Goal: Task Accomplishment & Management: Manage account settings

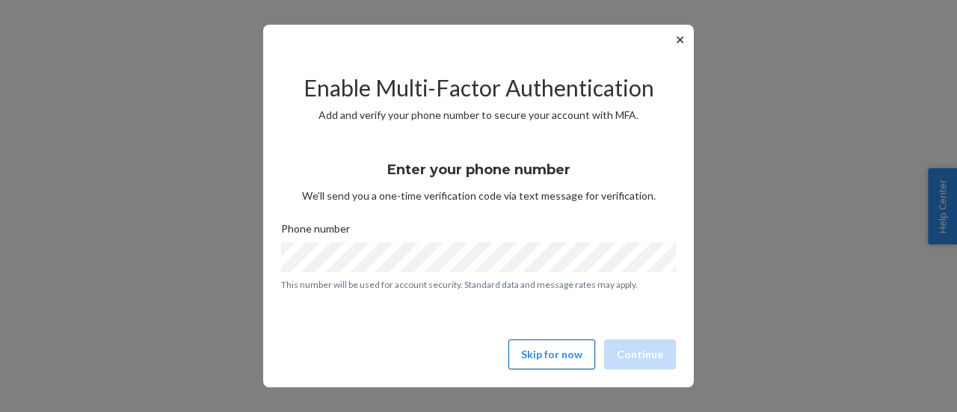
click at [540, 348] on button "Skip for now" at bounding box center [551, 354] width 87 height 30
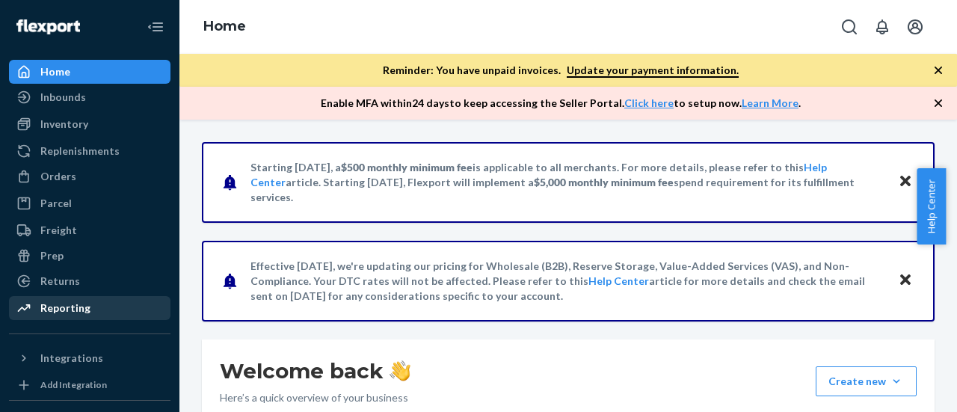
click at [61, 307] on div "Reporting" at bounding box center [65, 308] width 50 height 15
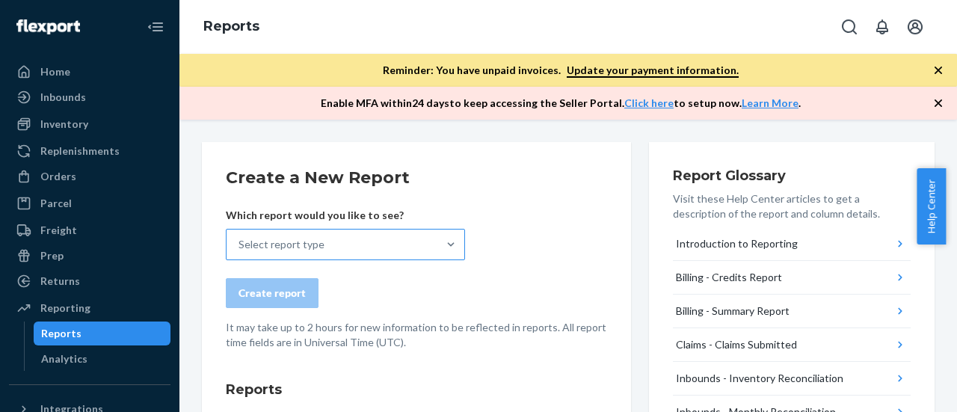
click at [387, 254] on div "Select report type" at bounding box center [332, 245] width 211 height 30
click at [240, 252] on input "Select report type" at bounding box center [239, 244] width 1 height 15
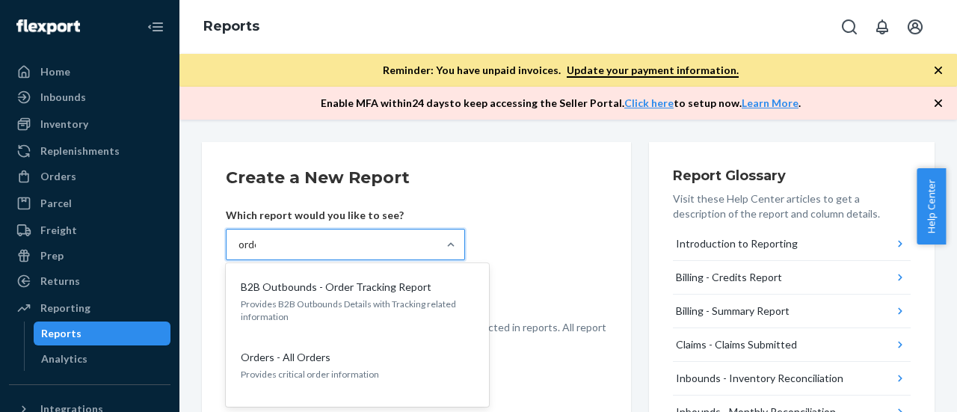
type input "orders"
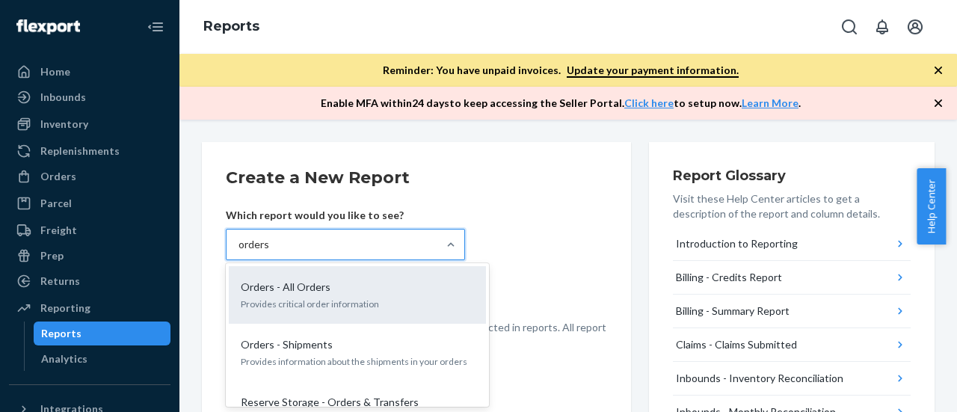
click at [330, 310] on div "Orders - All Orders Provides critical order information" at bounding box center [357, 295] width 239 height 46
click at [270, 252] on input "orders" at bounding box center [254, 244] width 31 height 15
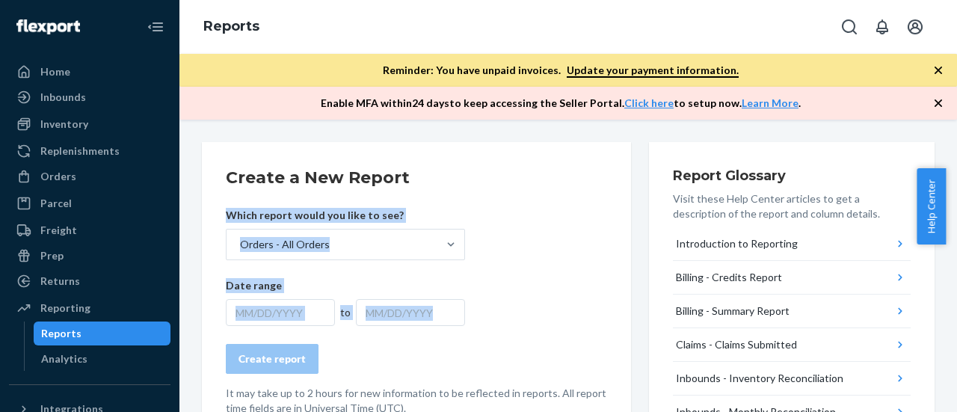
click at [330, 310] on div "MM/DD/YYYY" at bounding box center [280, 312] width 109 height 27
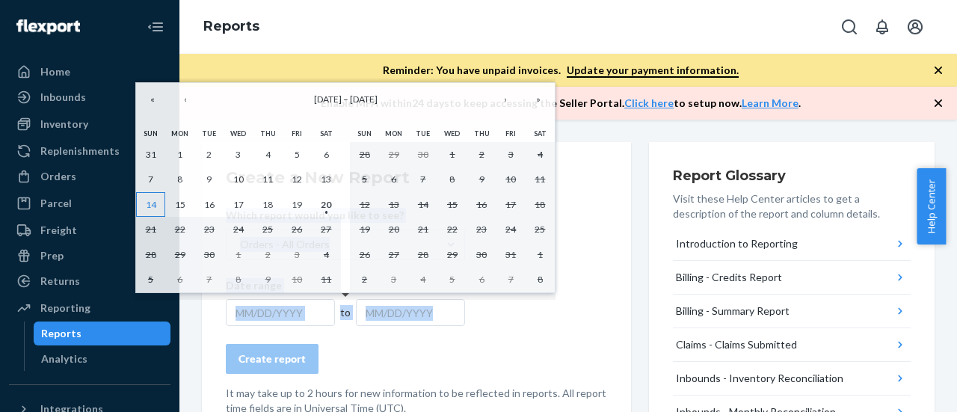
click at [149, 206] on abbr "14" at bounding box center [151, 204] width 10 height 11
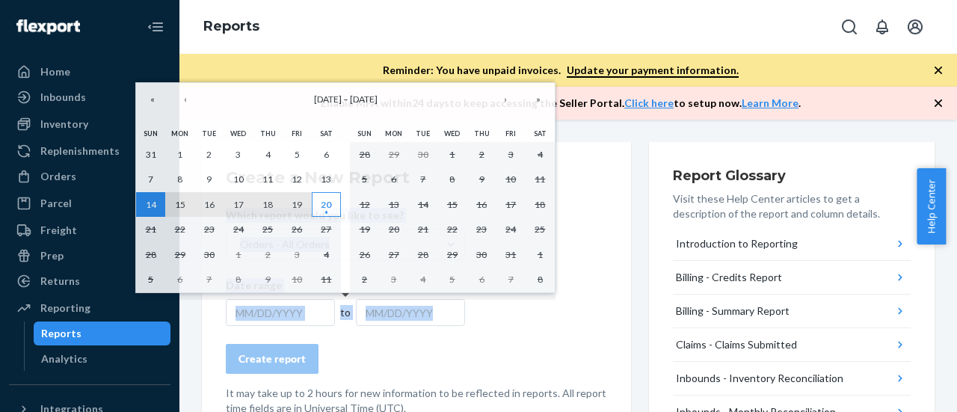
click at [326, 207] on abbr "20" at bounding box center [326, 204] width 10 height 11
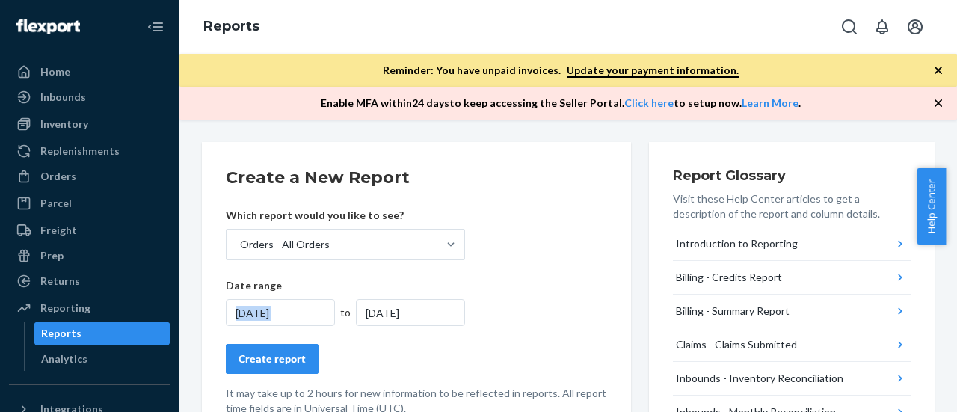
click at [287, 358] on div "Create report" at bounding box center [272, 358] width 67 height 15
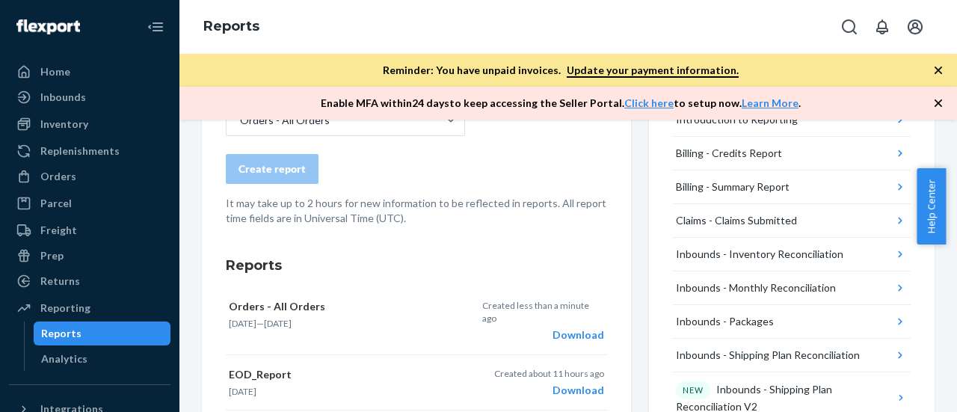
scroll to position [124, 0]
click at [572, 334] on div "Download" at bounding box center [542, 335] width 121 height 15
click at [49, 182] on div "Orders" at bounding box center [58, 176] width 36 height 15
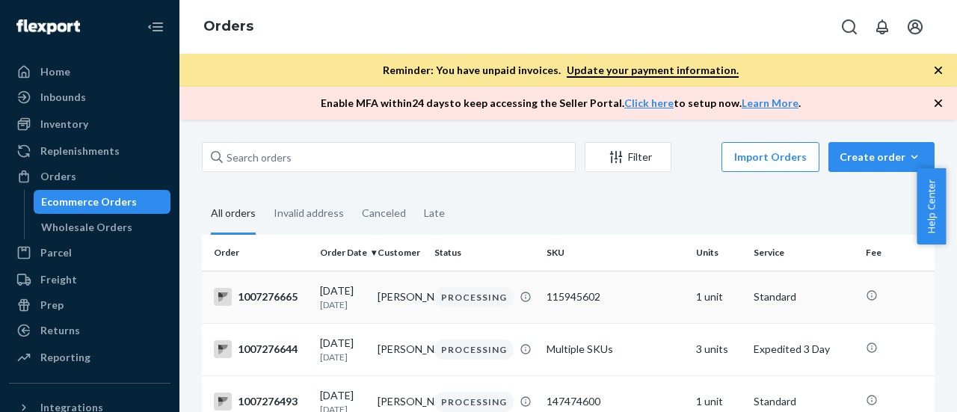
click at [303, 304] on div "1007276665" at bounding box center [261, 297] width 94 height 18
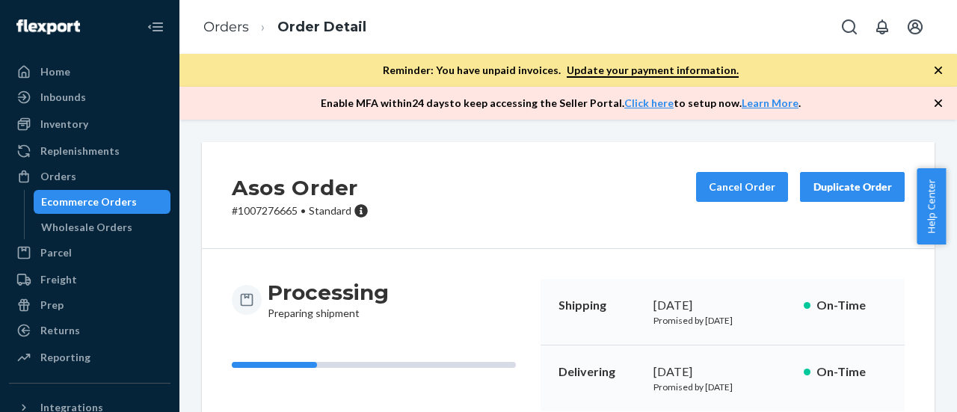
scroll to position [60, 0]
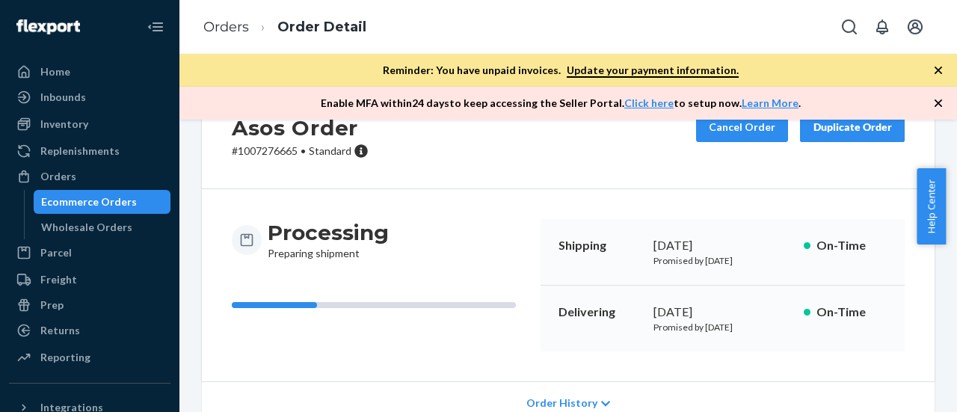
click at [256, 148] on p "# 1007276665 • Standard" at bounding box center [300, 151] width 137 height 15
copy p "1007276665"
click at [227, 29] on link "Orders" at bounding box center [226, 27] width 46 height 16
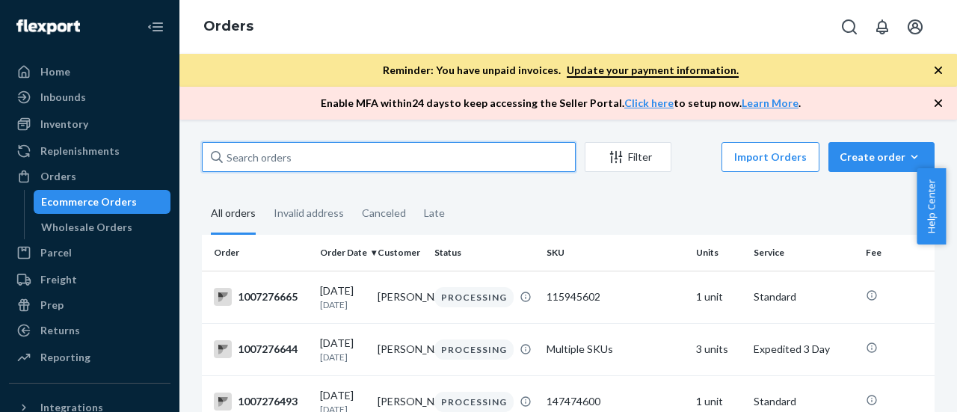
click at [299, 153] on input "text" at bounding box center [389, 157] width 374 height 30
paste input "1007313512"
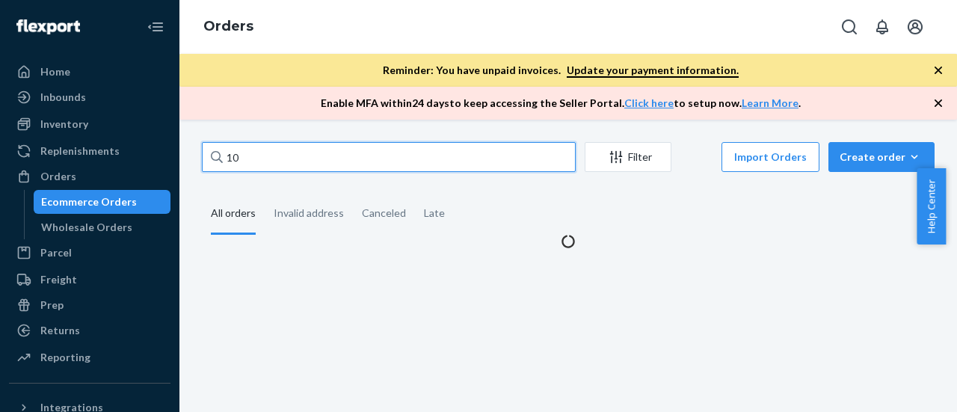
type input "1"
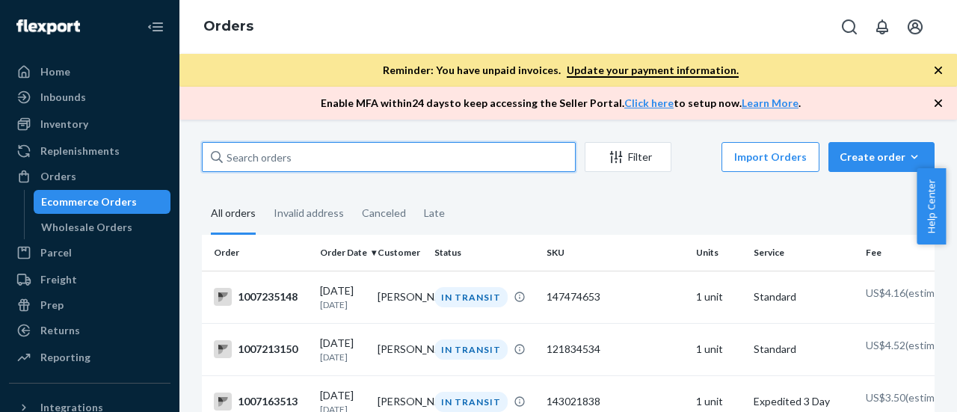
click at [319, 157] on input "text" at bounding box center [389, 157] width 374 height 30
paste input "1007276829"
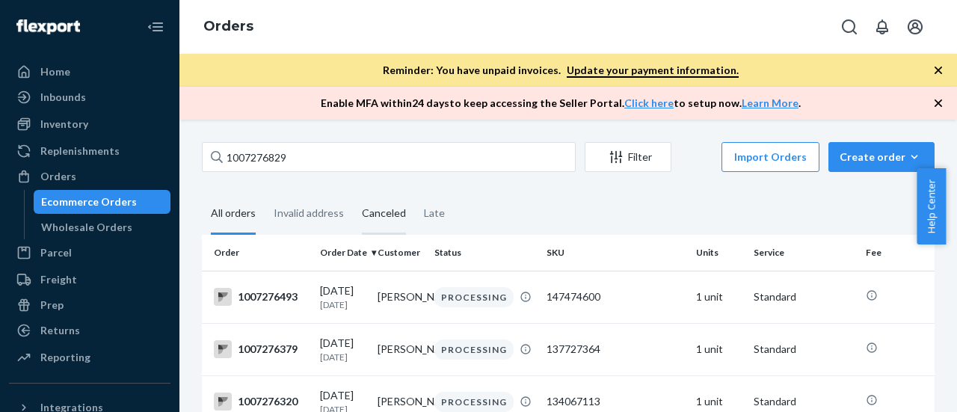
click at [387, 218] on div "Canceled" at bounding box center [384, 214] width 44 height 41
click at [353, 194] on input "Canceled" at bounding box center [353, 194] width 0 height 0
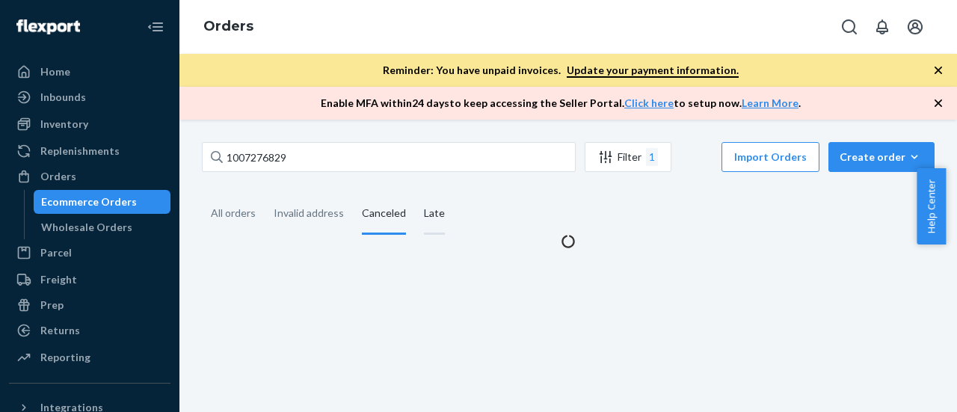
click at [425, 221] on div "Late" at bounding box center [434, 214] width 21 height 41
click at [415, 194] on input "Late" at bounding box center [415, 194] width 0 height 0
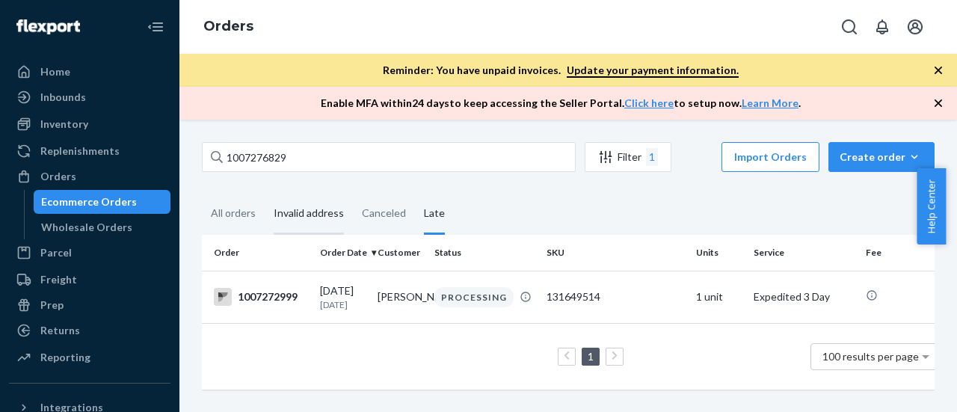
click at [298, 212] on div "Invalid address" at bounding box center [309, 214] width 70 height 41
click at [265, 194] on input "Invalid address" at bounding box center [265, 194] width 0 height 0
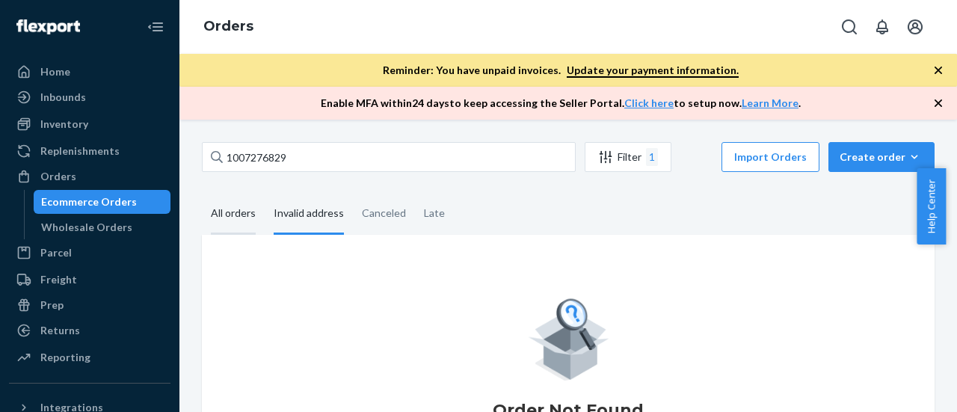
click at [231, 218] on div "All orders" at bounding box center [233, 214] width 45 height 41
click at [202, 194] on input "All orders" at bounding box center [202, 194] width 0 height 0
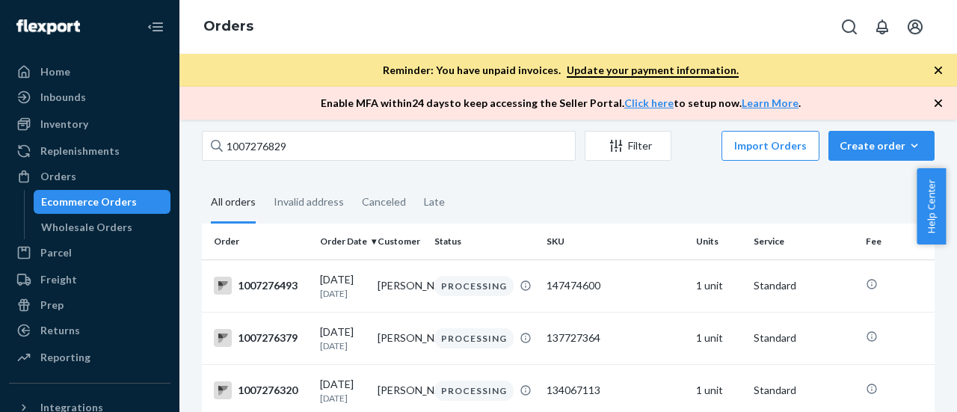
scroll to position [10, 0]
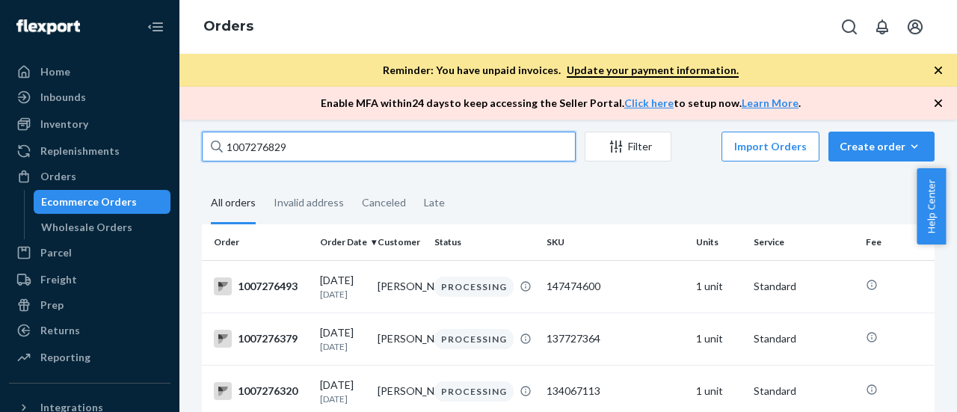
click at [313, 150] on input "1007276829" at bounding box center [389, 147] width 374 height 30
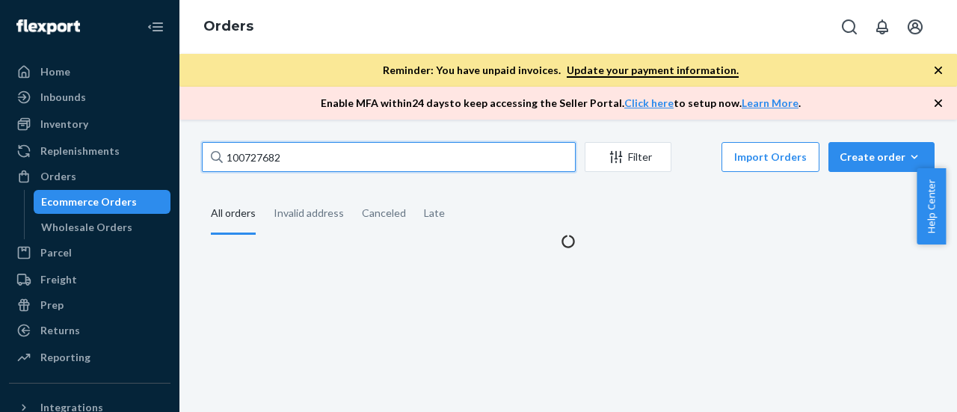
scroll to position [0, 0]
type input "1"
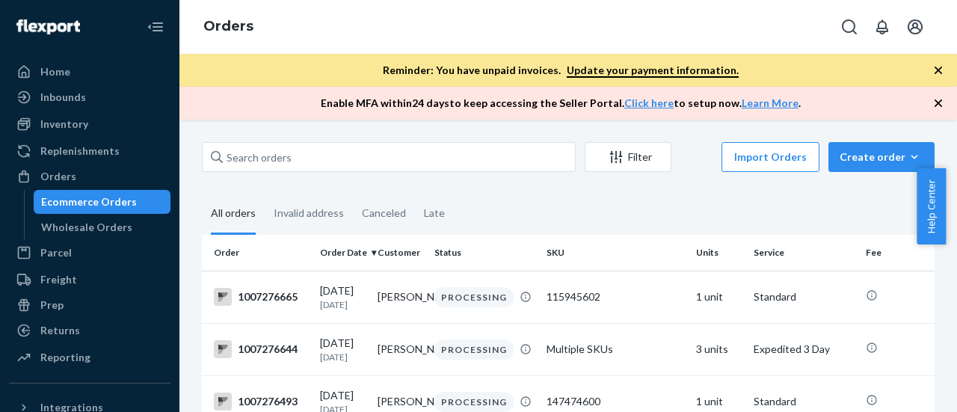
click at [937, 72] on icon "button" at bounding box center [938, 70] width 7 height 7
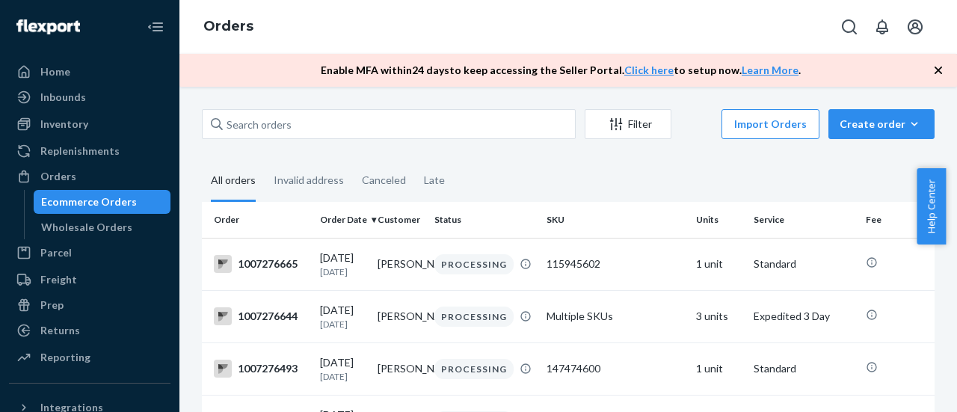
click at [937, 72] on icon "button" at bounding box center [938, 70] width 7 height 7
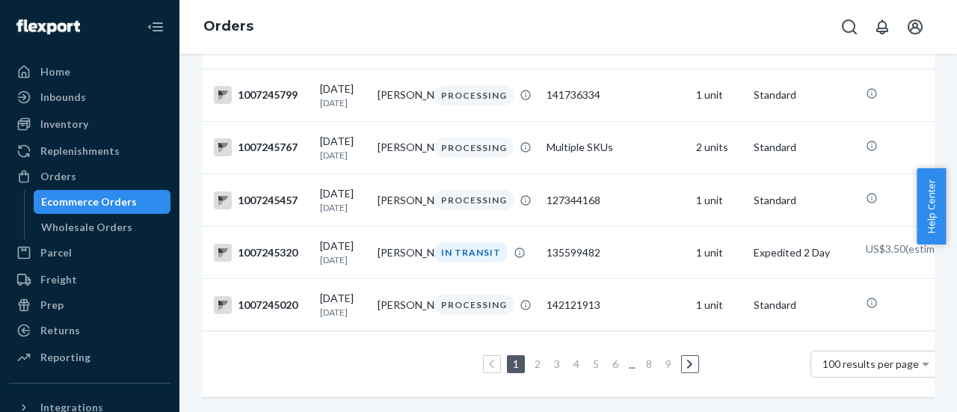
scroll to position [5376, 0]
click at [668, 357] on link "9" at bounding box center [669, 363] width 12 height 13
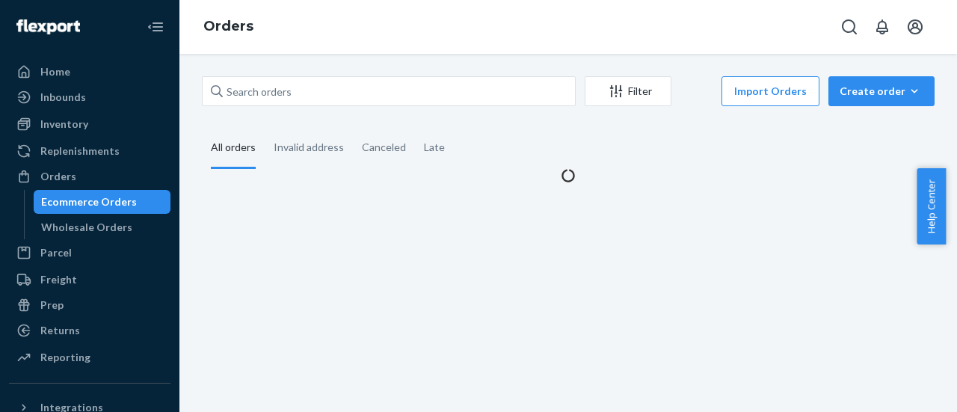
click at [240, 150] on div "All orders" at bounding box center [233, 148] width 45 height 41
click at [202, 128] on input "All orders" at bounding box center [202, 128] width 0 height 0
click at [68, 171] on div "Orders" at bounding box center [58, 176] width 36 height 15
click at [56, 181] on div "Orders" at bounding box center [58, 176] width 36 height 15
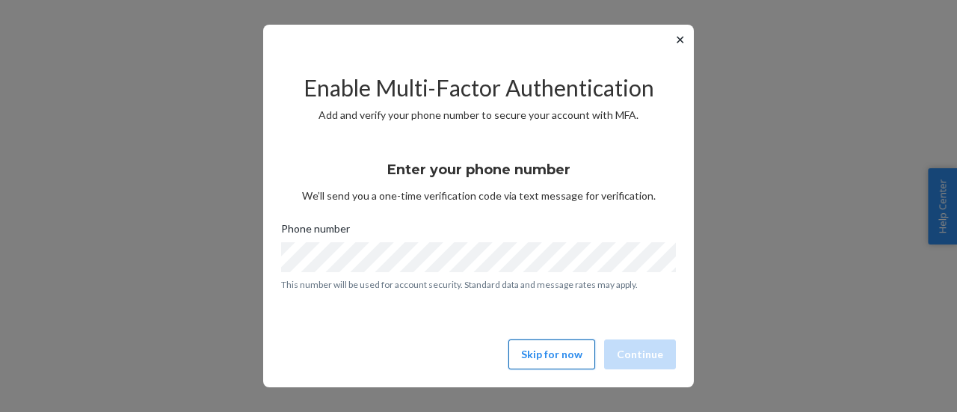
click at [565, 352] on button "Skip for now" at bounding box center [551, 354] width 87 height 30
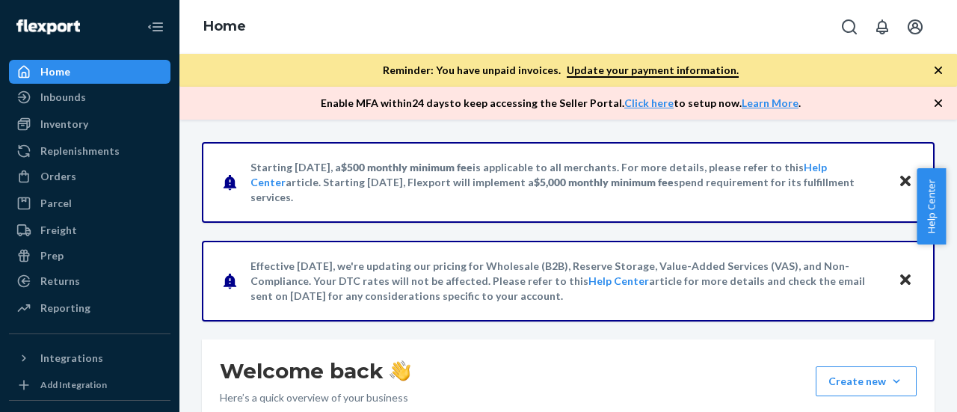
click at [900, 183] on icon "Close" at bounding box center [905, 181] width 10 height 10
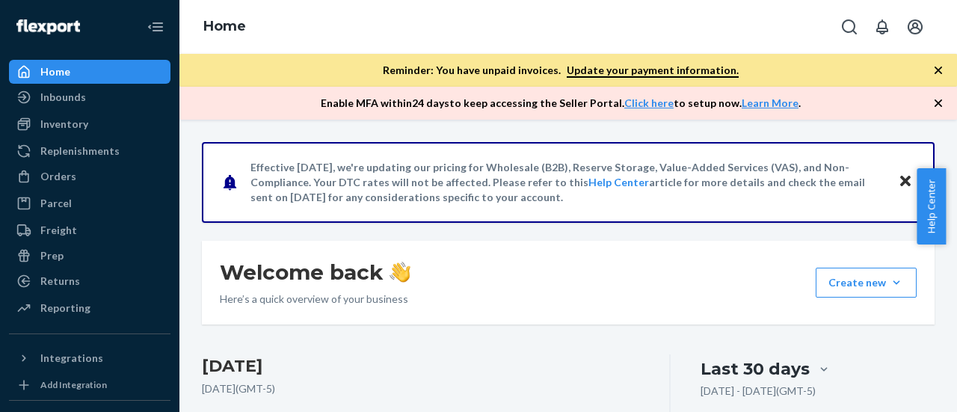
click at [900, 180] on icon "Close" at bounding box center [905, 181] width 10 height 10
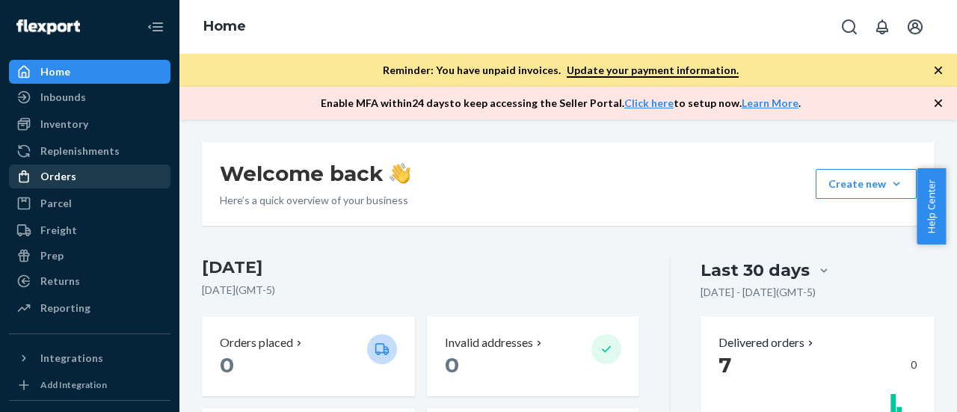
click at [73, 185] on div "Orders" at bounding box center [89, 176] width 159 height 21
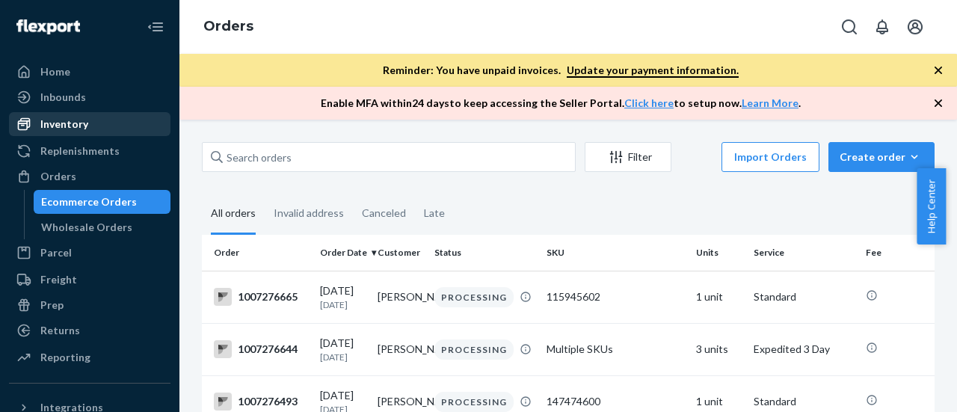
click at [67, 120] on div "Inventory" at bounding box center [64, 124] width 48 height 15
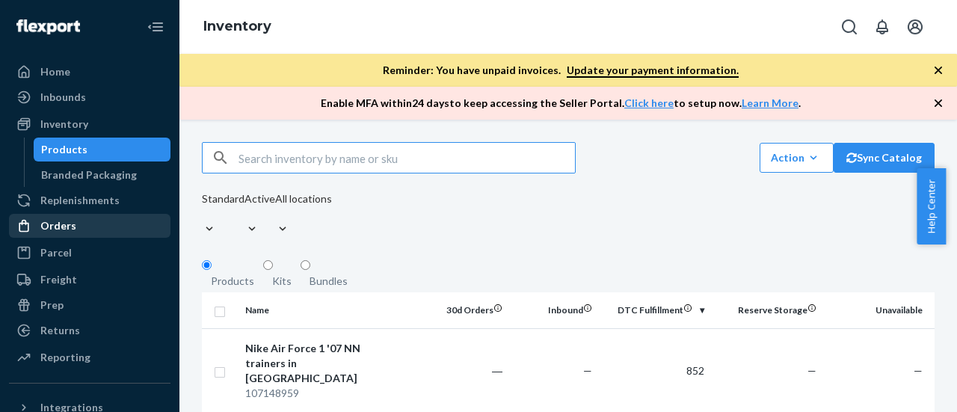
click at [57, 229] on div "Orders" at bounding box center [58, 225] width 36 height 15
